Goal: Information Seeking & Learning: Learn about a topic

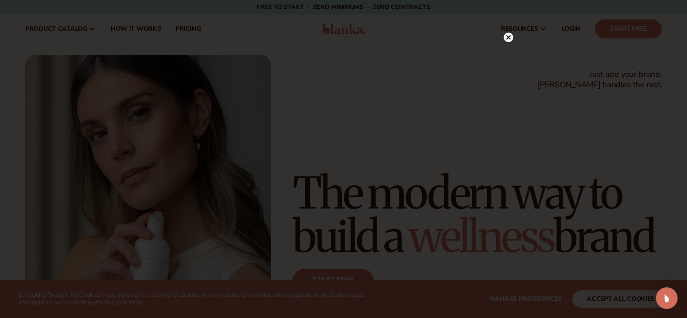
click at [219, 31] on div at bounding box center [343, 159] width 687 height 318
click at [509, 50] on div at bounding box center [508, 56] width 9 height 16
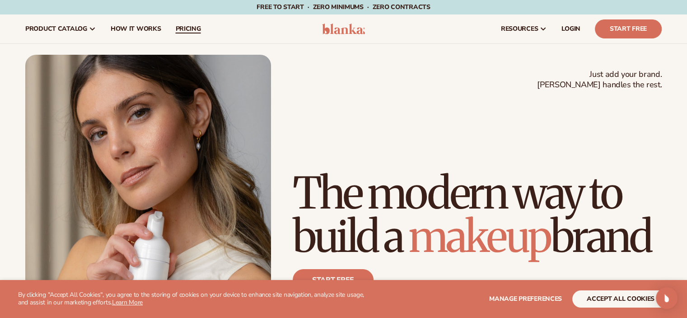
click at [183, 26] on span "pricing" at bounding box center [187, 28] width 25 height 7
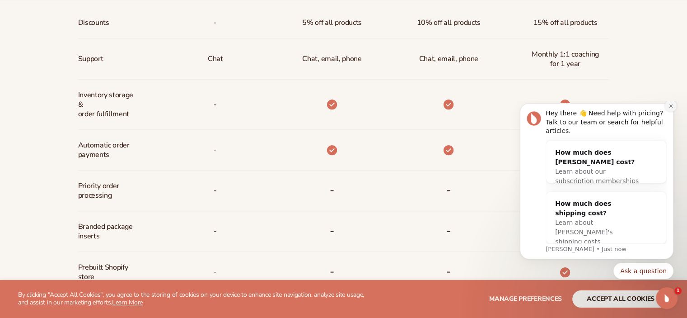
click at [670, 108] on icon "Dismiss notification" at bounding box center [671, 105] width 5 height 5
